Goal: Navigation & Orientation: Find specific page/section

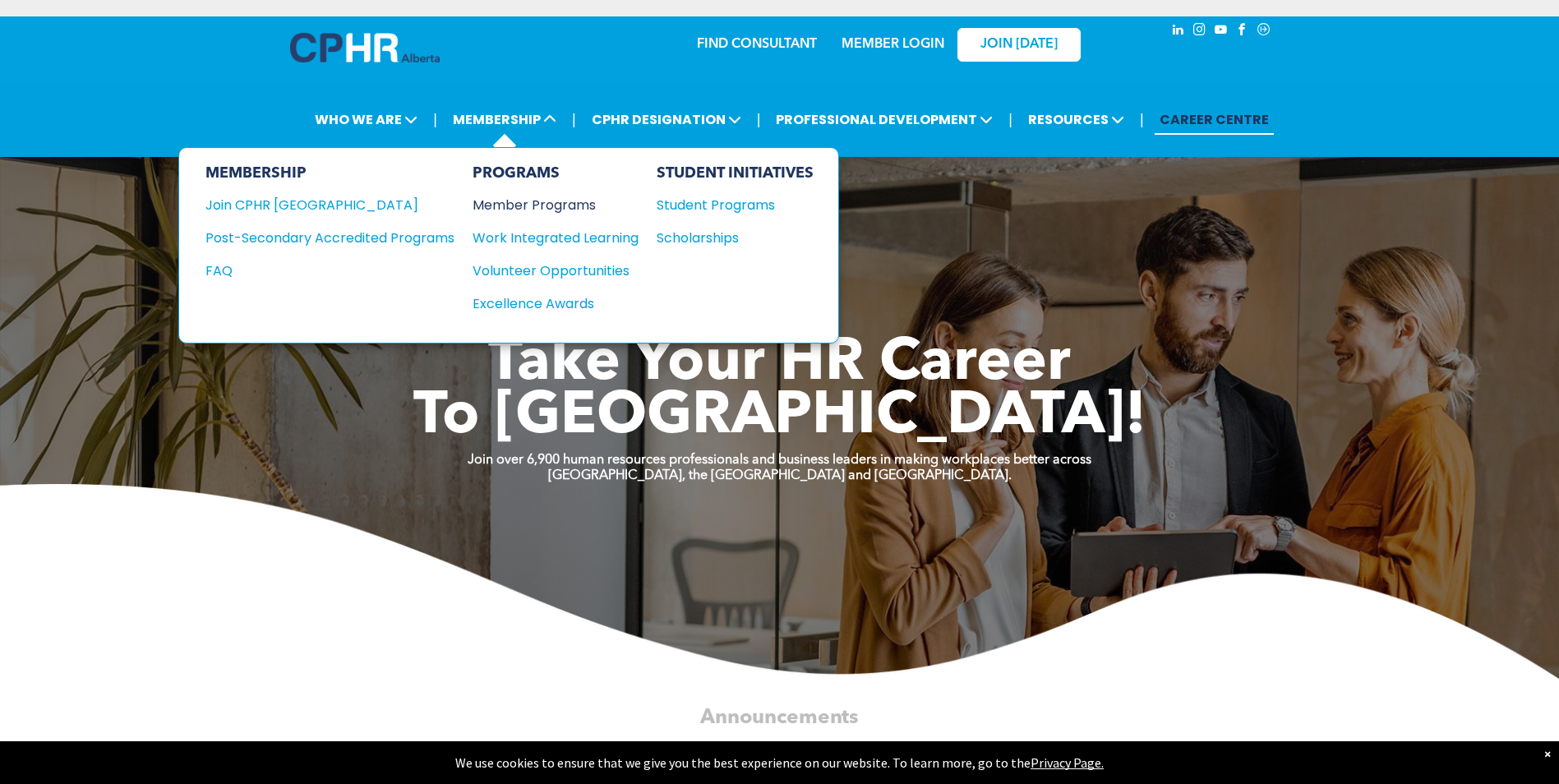
click at [571, 201] on div "Member Programs" at bounding box center [548, 205] width 150 height 21
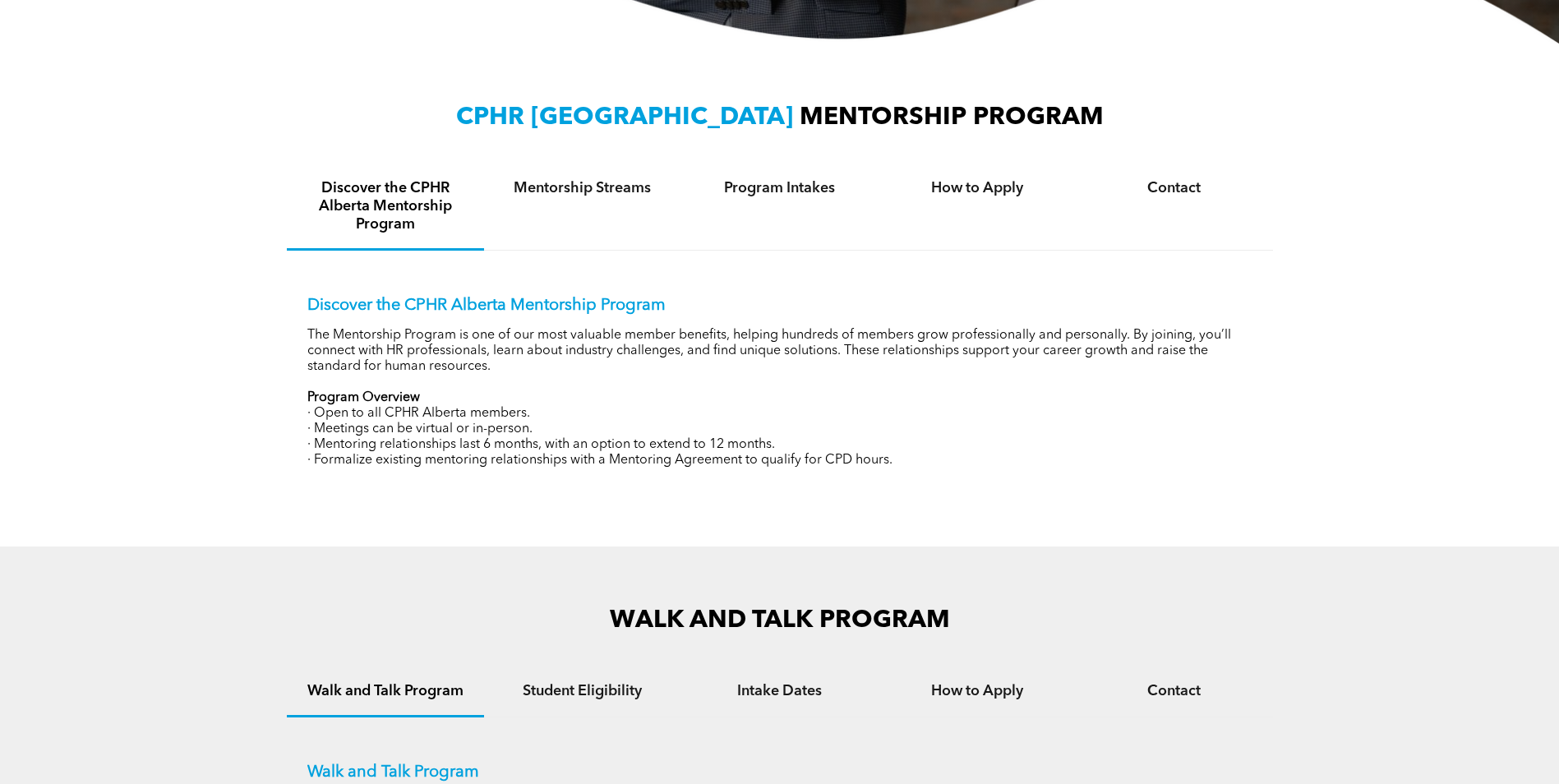
scroll to position [493, 0]
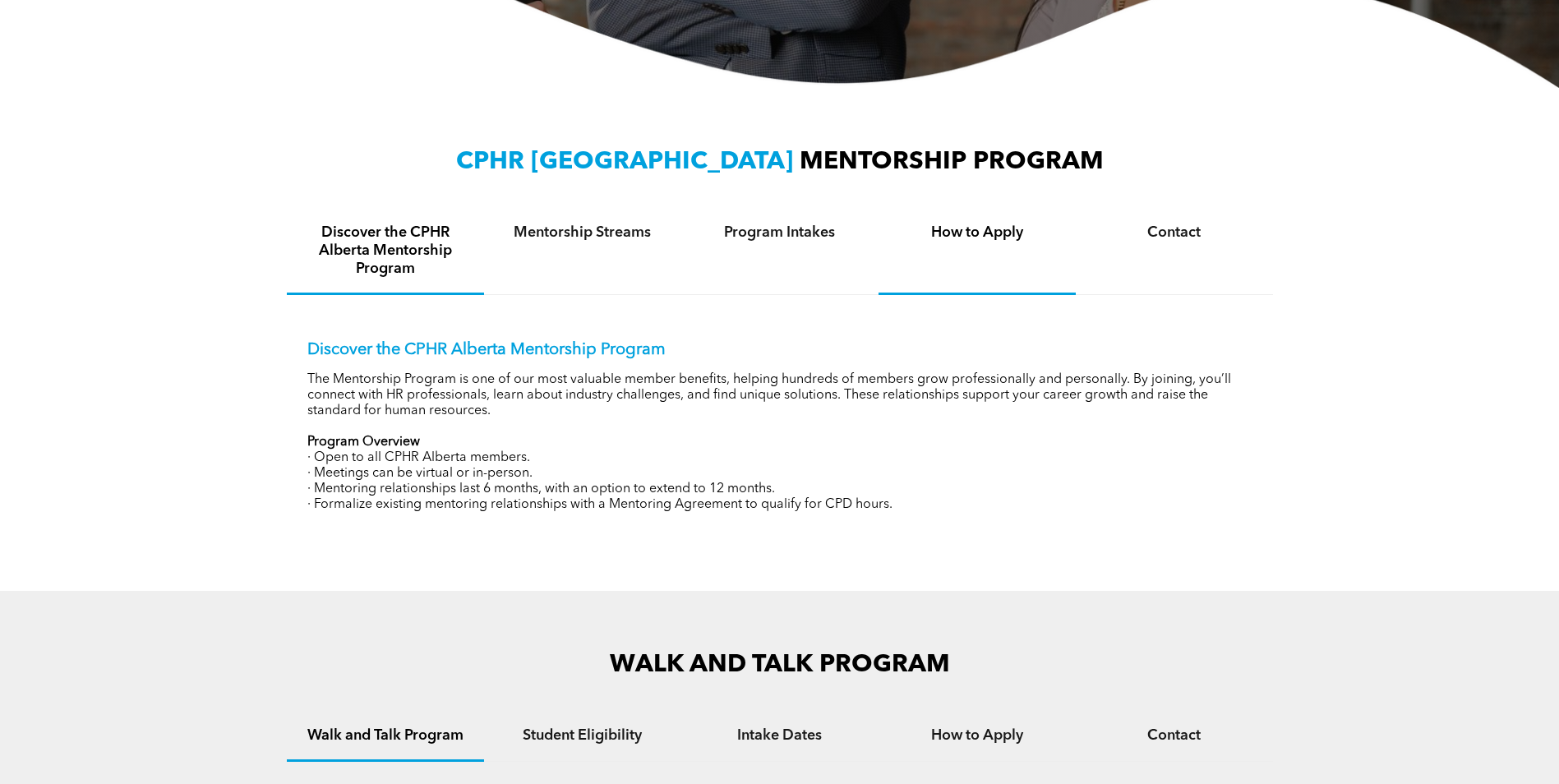
click at [975, 232] on h4 "How to Apply" at bounding box center [978, 232] width 168 height 18
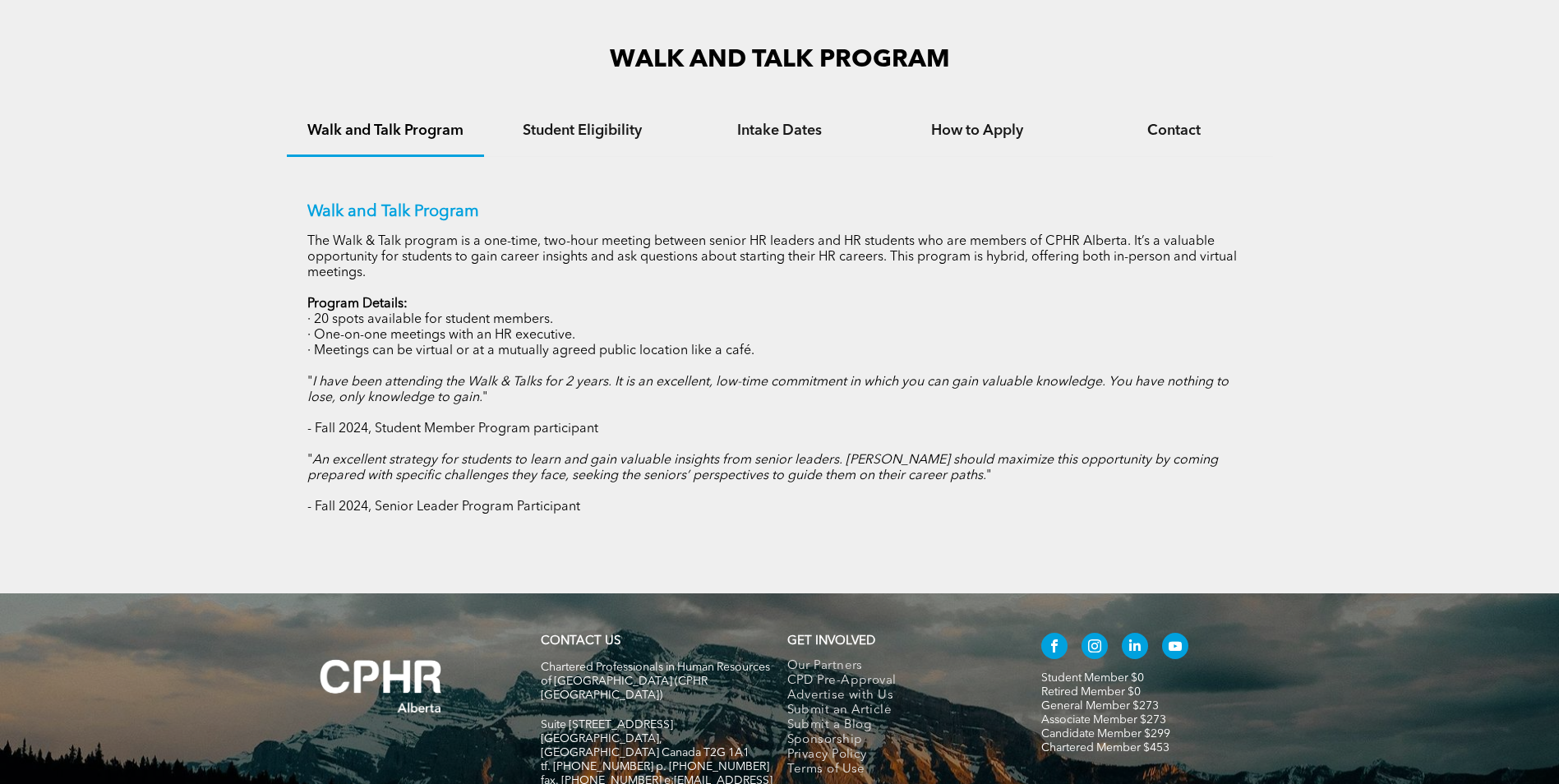
scroll to position [1189, 0]
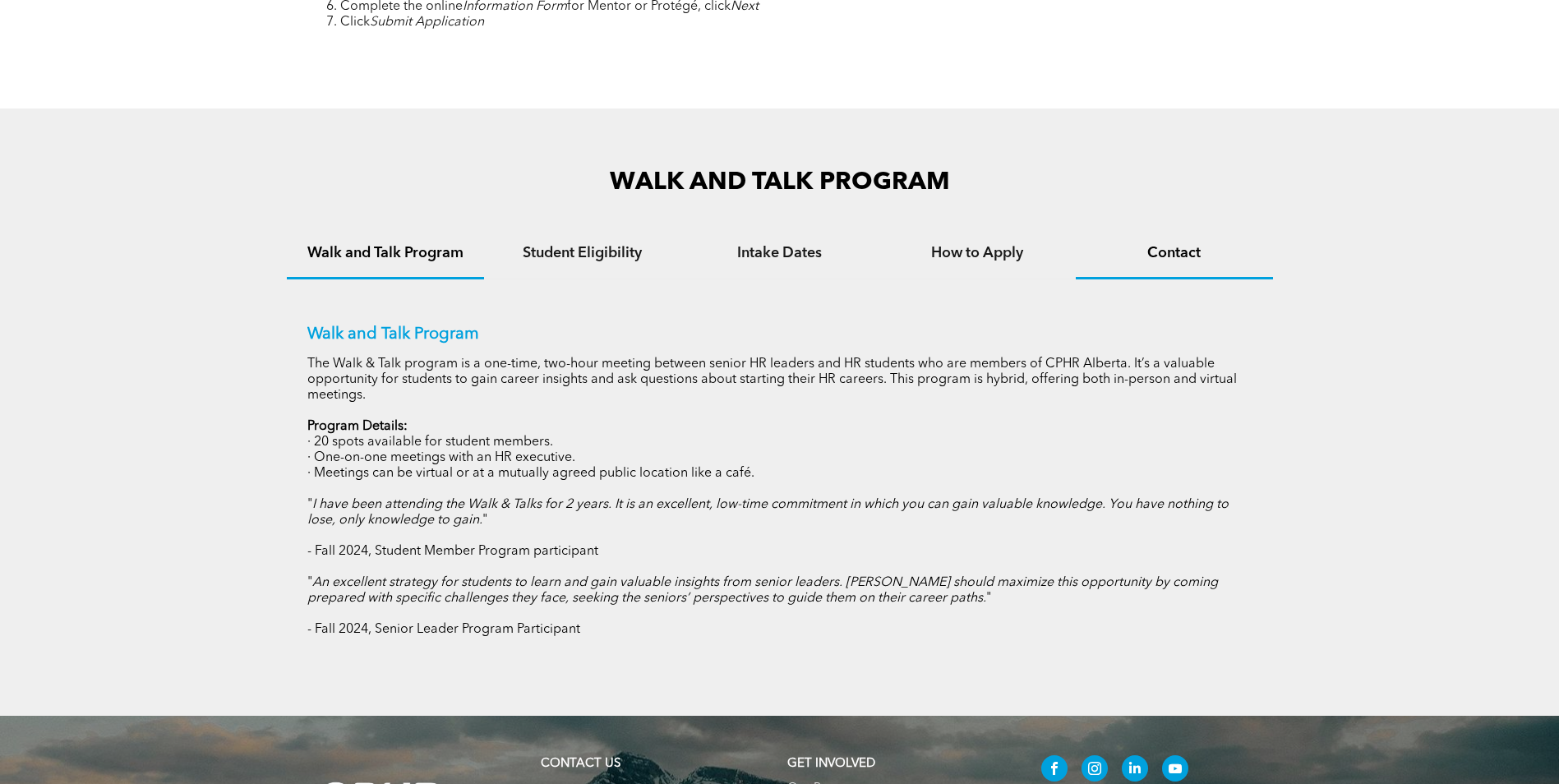
click at [1160, 257] on h4 "Contact" at bounding box center [1174, 253] width 168 height 18
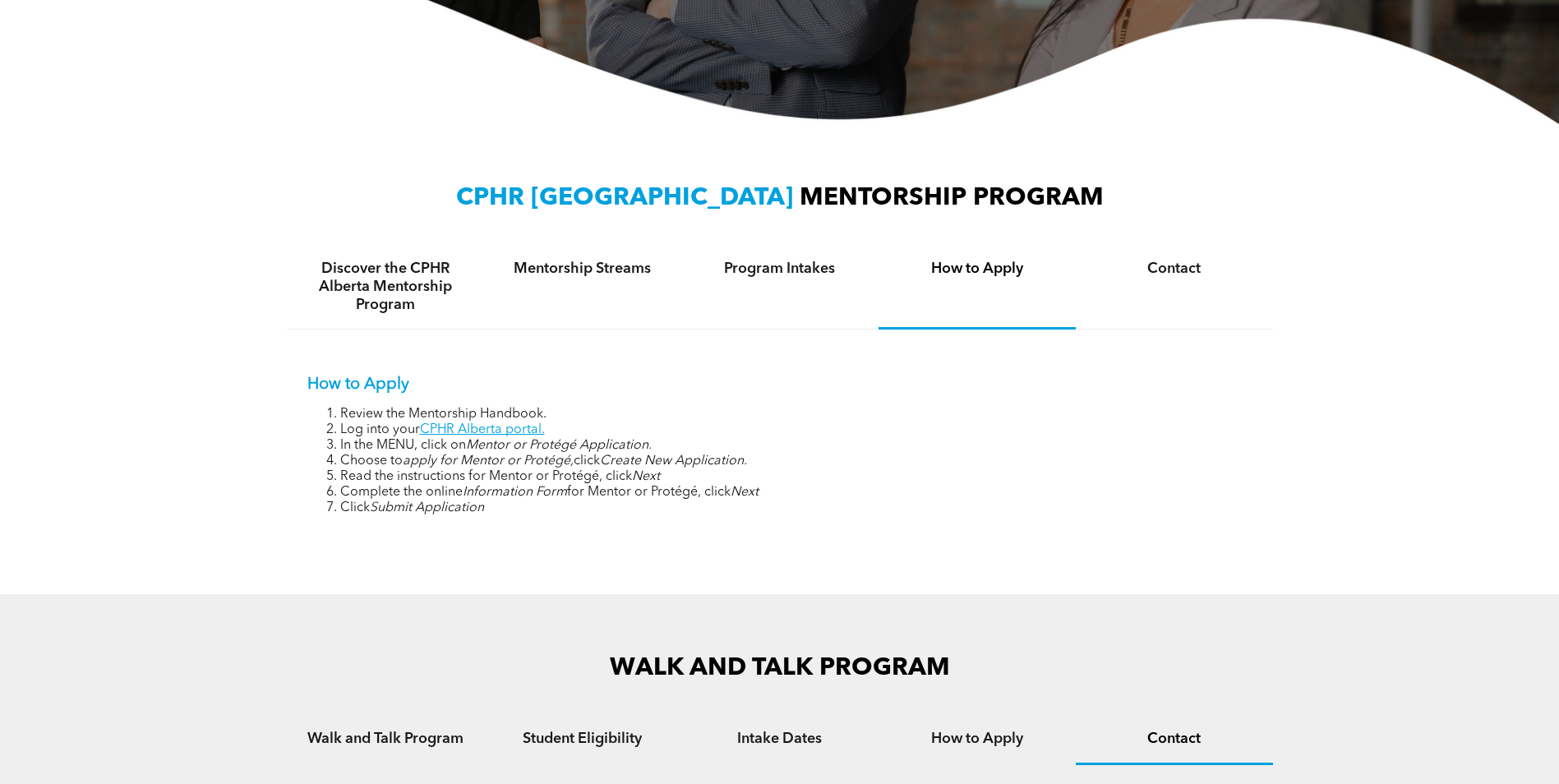
scroll to position [576, 0]
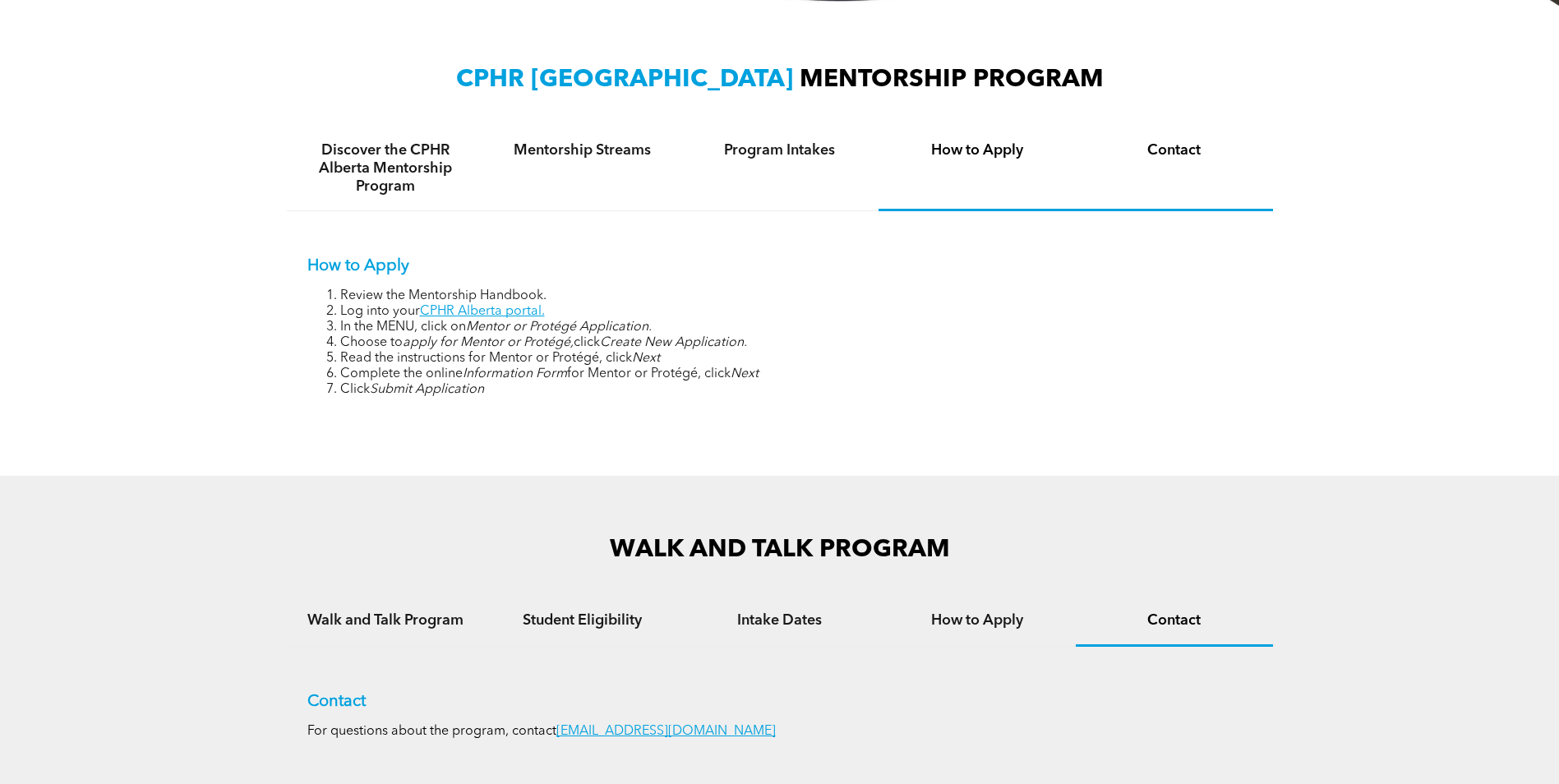
click at [1188, 157] on h4 "Contact" at bounding box center [1174, 151] width 168 height 18
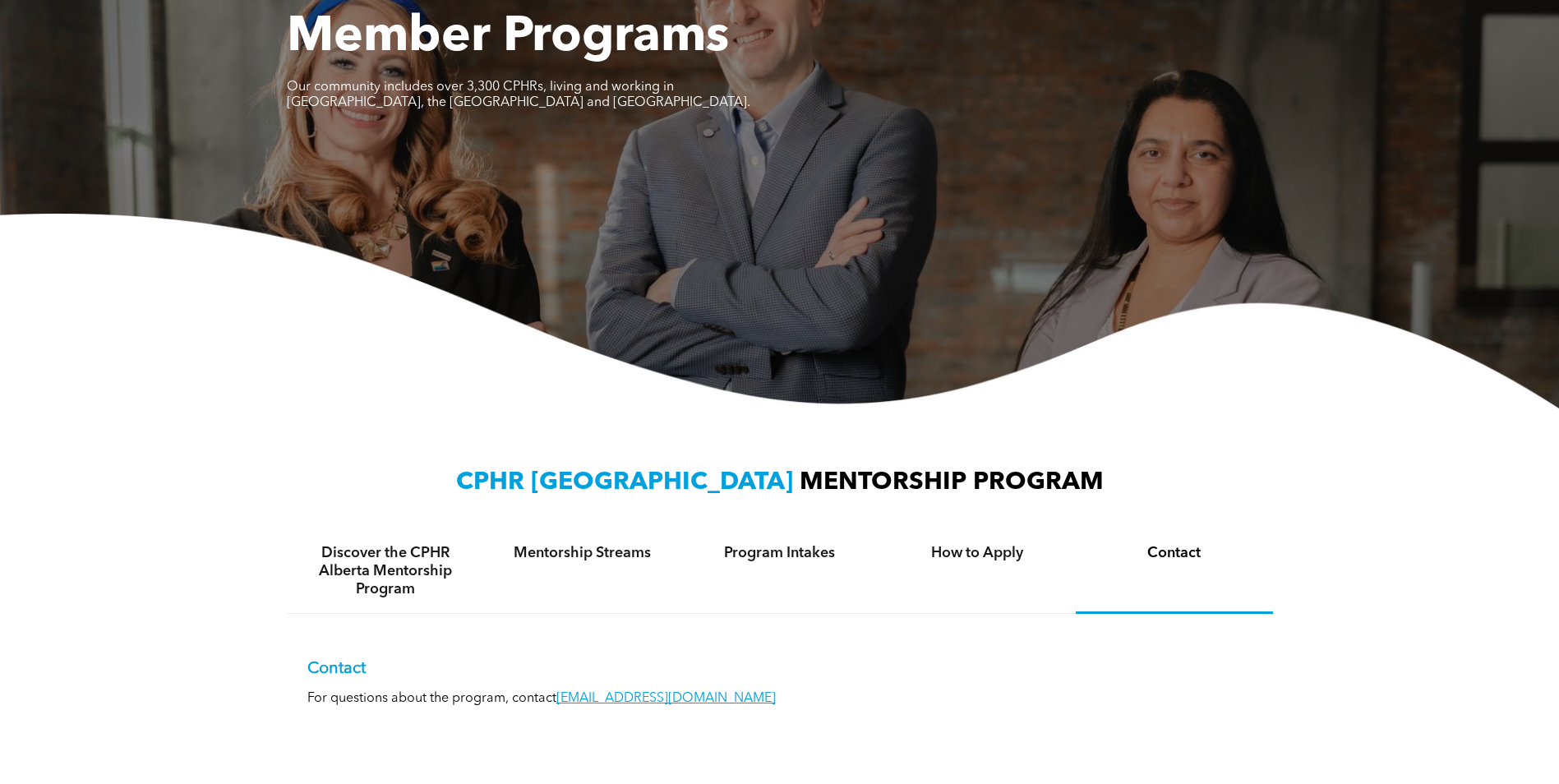
scroll to position [0, 0]
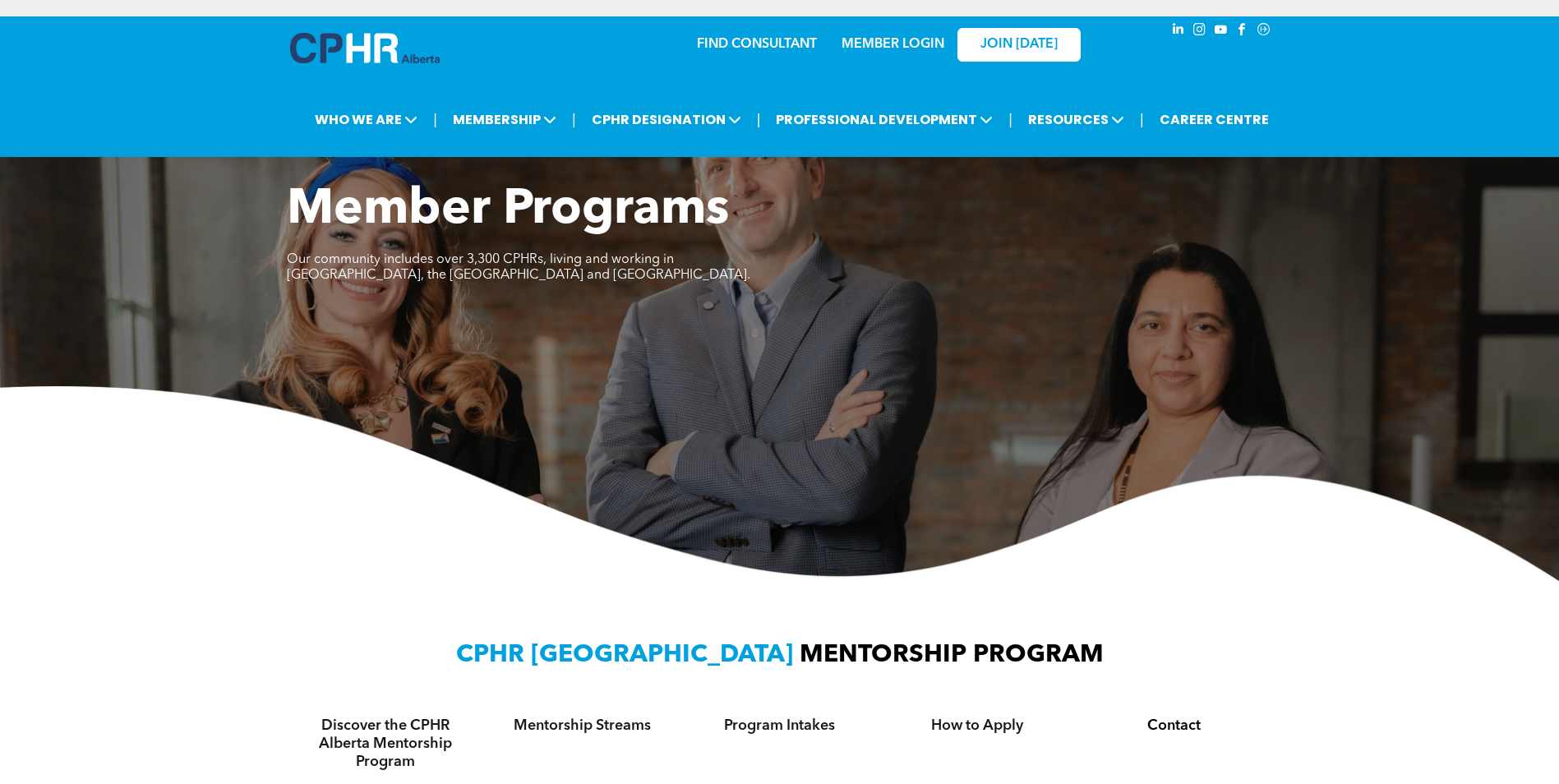
click at [896, 40] on link "MEMBER LOGIN" at bounding box center [893, 44] width 103 height 13
